Goal: Check status: Check status

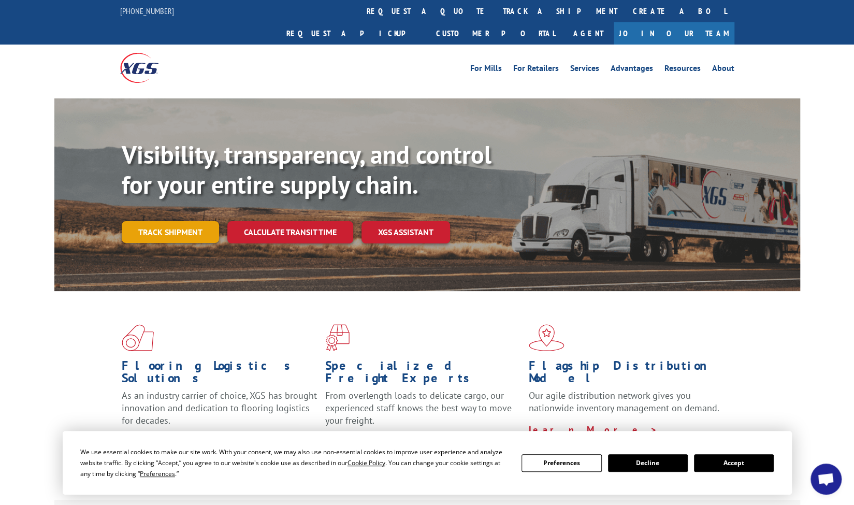
click at [151, 221] on link "Track shipment" at bounding box center [170, 232] width 97 height 22
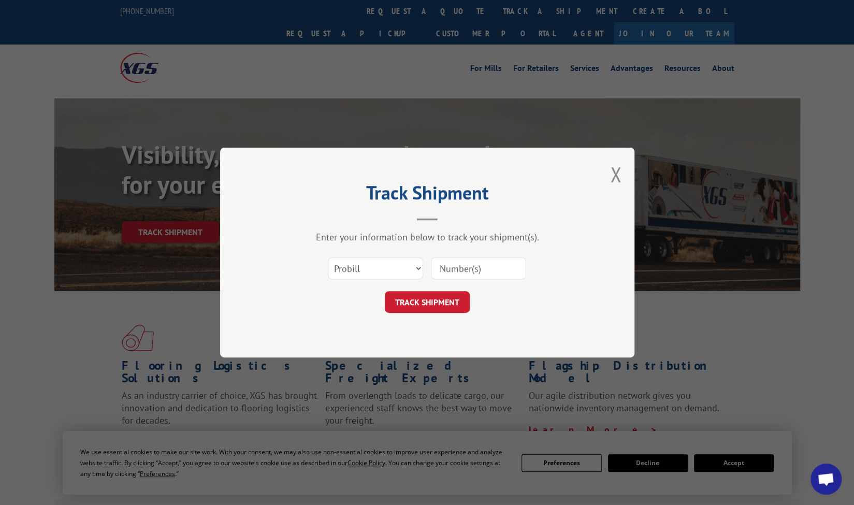
click at [458, 271] on input at bounding box center [478, 268] width 95 height 22
paste input "17690043"
type input "17690043"
click at [419, 302] on button "TRACK SHIPMENT" at bounding box center [427, 302] width 85 height 22
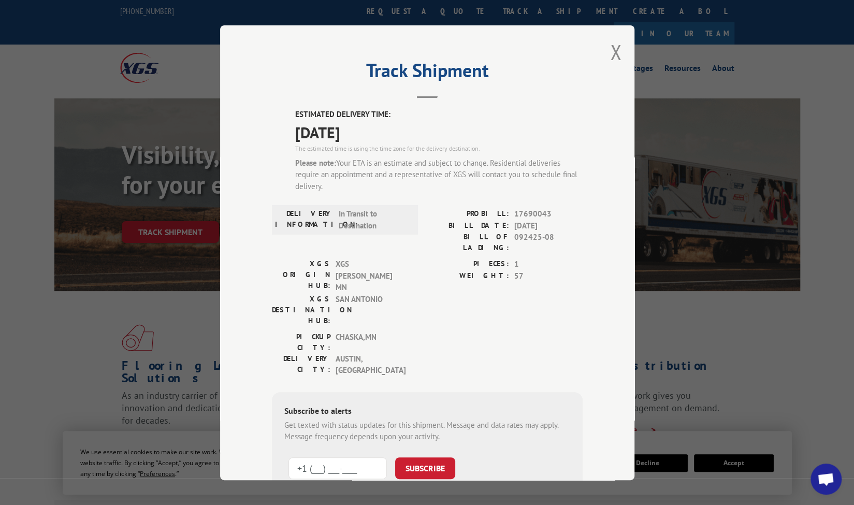
click at [342, 457] on input "+1 (___) ___-____" at bounding box center [337, 468] width 98 height 22
type input "[PHONE_NUMBER]"
click at [413, 457] on button "SUBSCRIBE" at bounding box center [425, 468] width 60 height 22
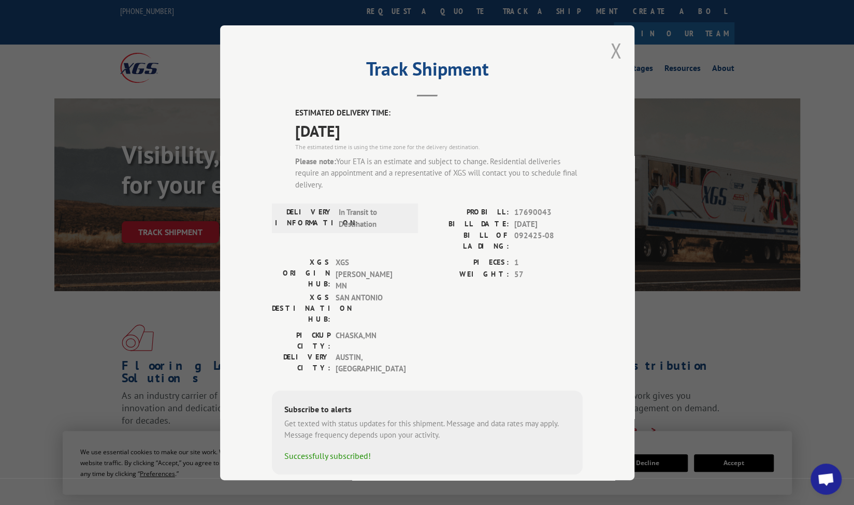
click at [610, 54] on button "Close modal" at bounding box center [615, 50] width 11 height 27
